Goal: Navigation & Orientation: Find specific page/section

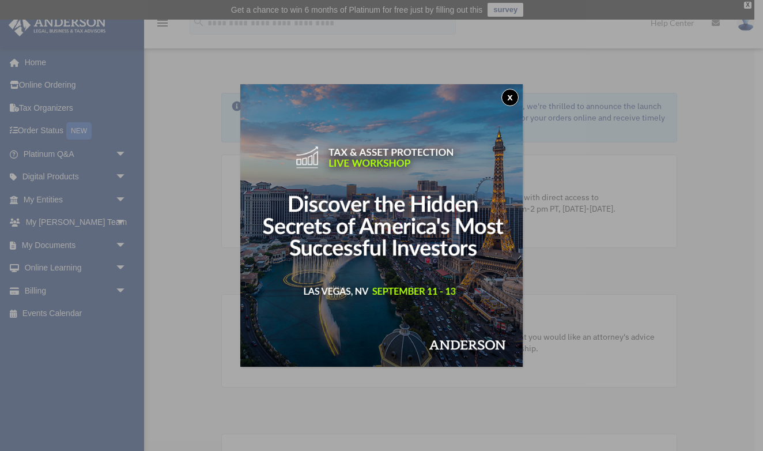
click at [42, 217] on div "x" at bounding box center [381, 225] width 763 height 451
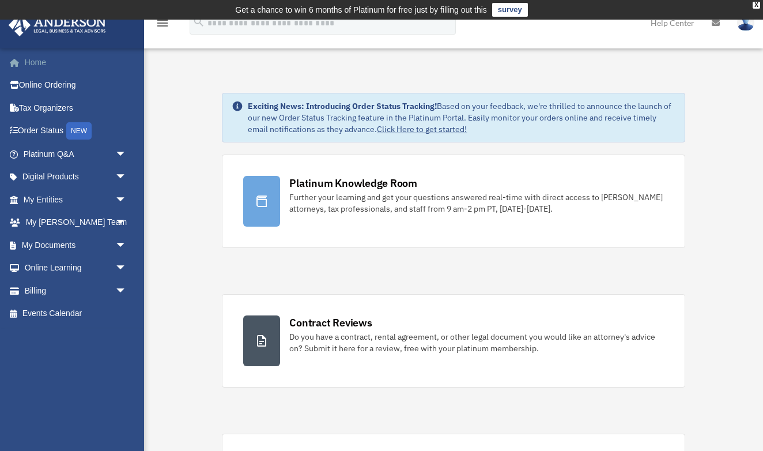
click at [36, 63] on link "Home" at bounding box center [76, 62] width 136 height 23
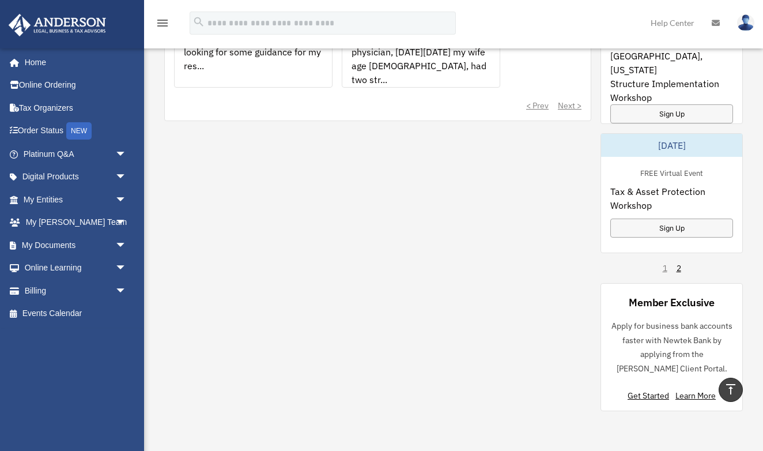
scroll to position [976, 0]
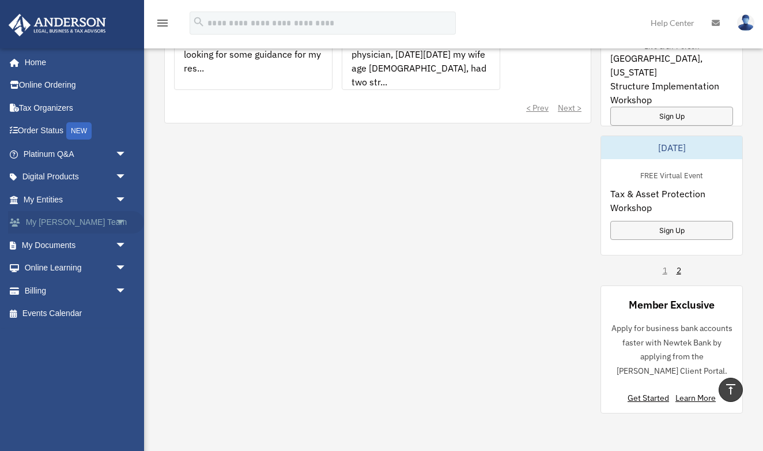
click at [119, 221] on span "arrow_drop_down" at bounding box center [126, 223] width 23 height 24
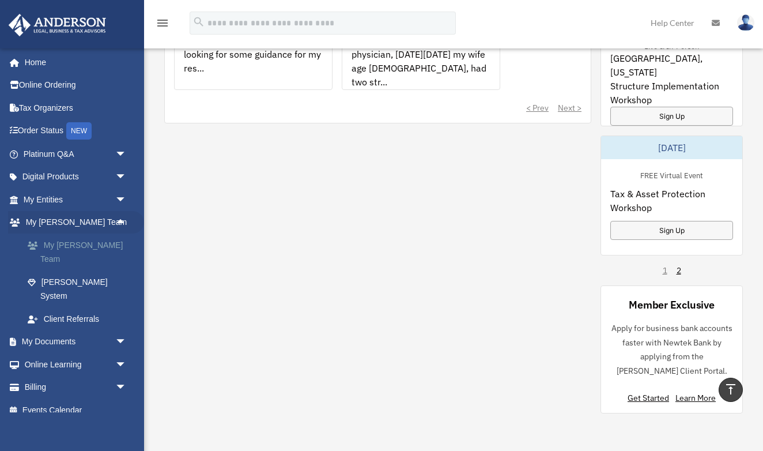
click at [74, 241] on link "My [PERSON_NAME] Team" at bounding box center [80, 251] width 128 height 37
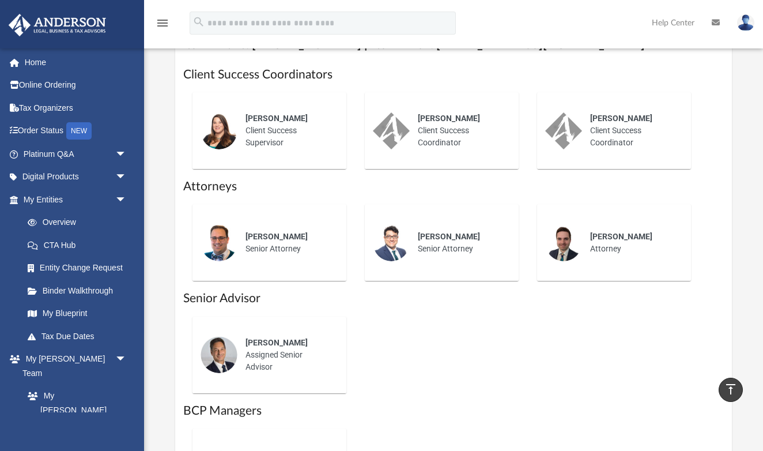
scroll to position [517, 0]
click at [265, 337] on div "[PERSON_NAME]" at bounding box center [288, 343] width 85 height 12
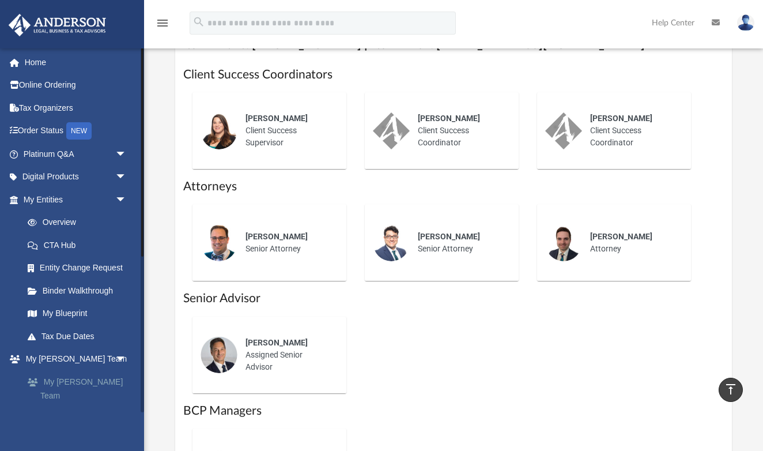
click at [58, 376] on link "My [PERSON_NAME] Team" at bounding box center [80, 388] width 128 height 37
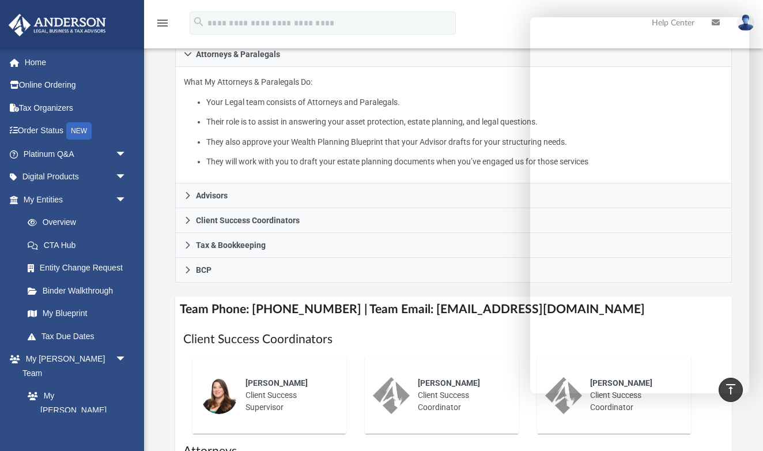
scroll to position [63, 0]
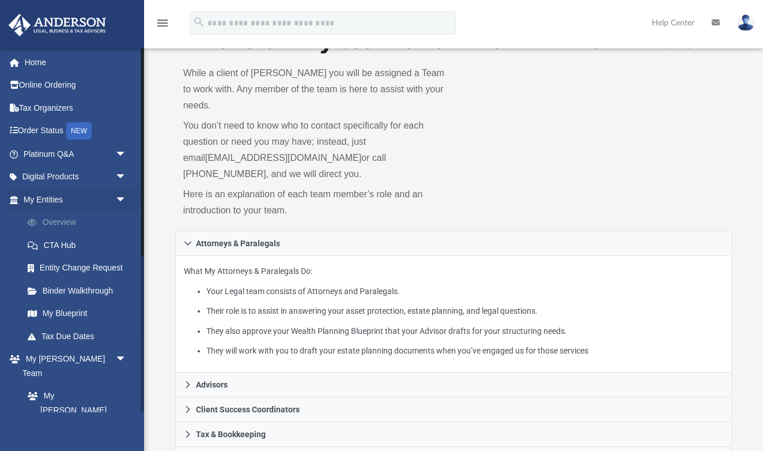
click at [56, 219] on link "Overview" at bounding box center [80, 222] width 128 height 23
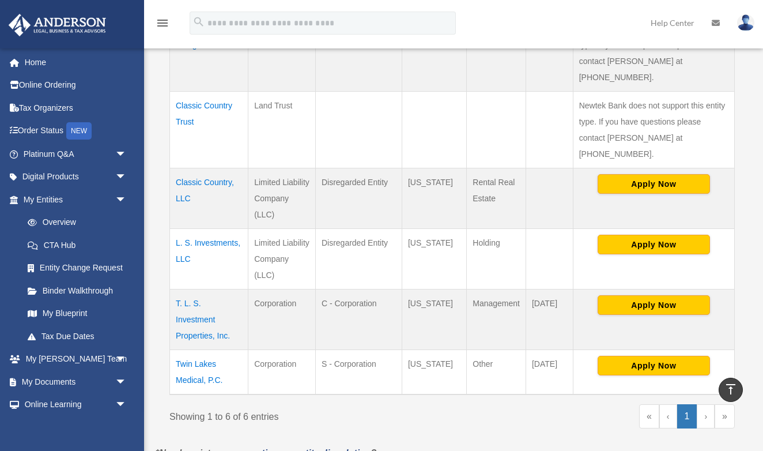
scroll to position [358, 0]
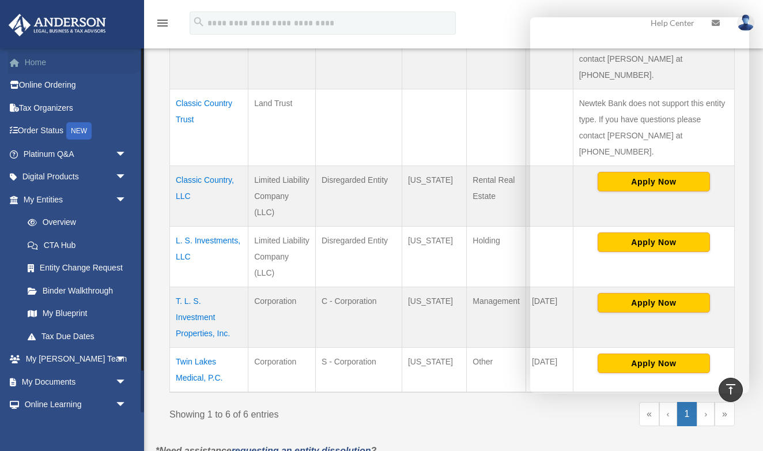
click at [33, 64] on link "Home" at bounding box center [76, 62] width 136 height 23
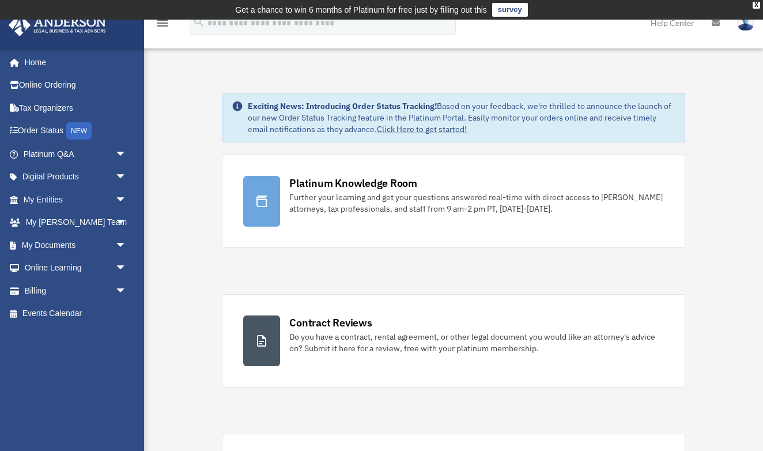
click at [748, 24] on img at bounding box center [745, 22] width 17 height 17
click at [120, 218] on span "arrow_drop_down" at bounding box center [126, 223] width 23 height 24
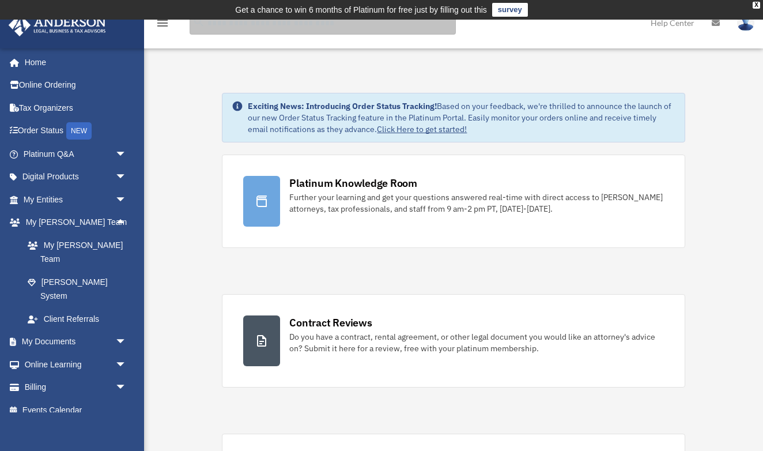
click at [222, 32] on input "search" at bounding box center [323, 23] width 266 height 23
type input "****"
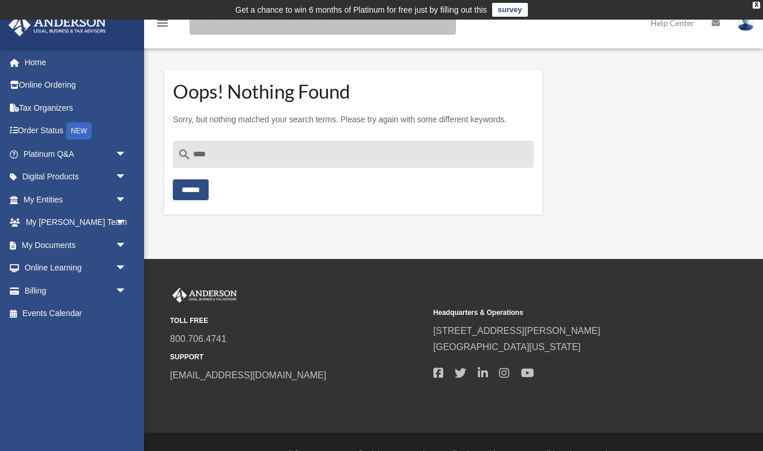
click at [220, 28] on input "Search for:" at bounding box center [323, 23] width 266 height 23
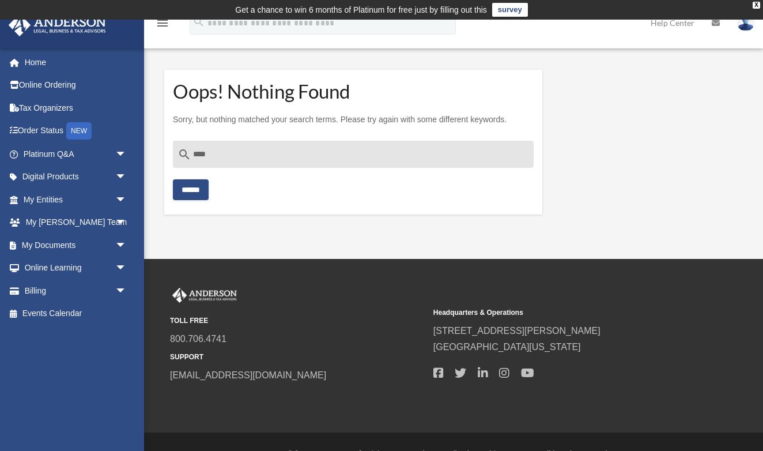
click at [165, 26] on icon "menu" at bounding box center [163, 23] width 14 height 14
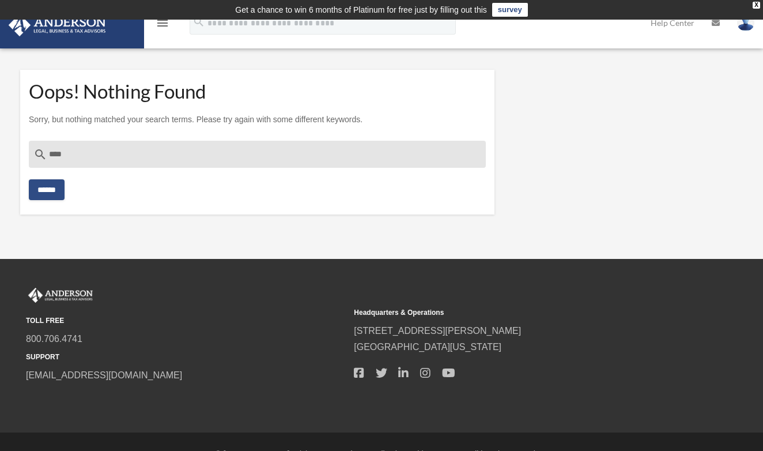
click at [165, 26] on icon "menu" at bounding box center [163, 23] width 14 height 14
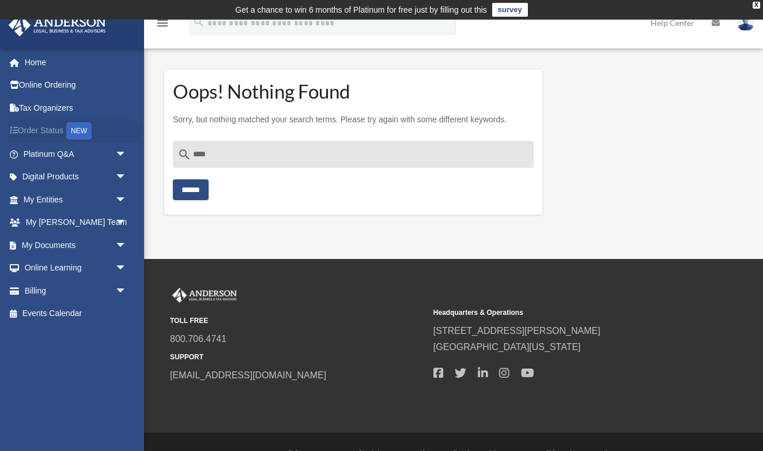
click at [58, 129] on link "Order Status NEW" at bounding box center [76, 131] width 136 height 24
